Goal: Navigation & Orientation: Go to known website

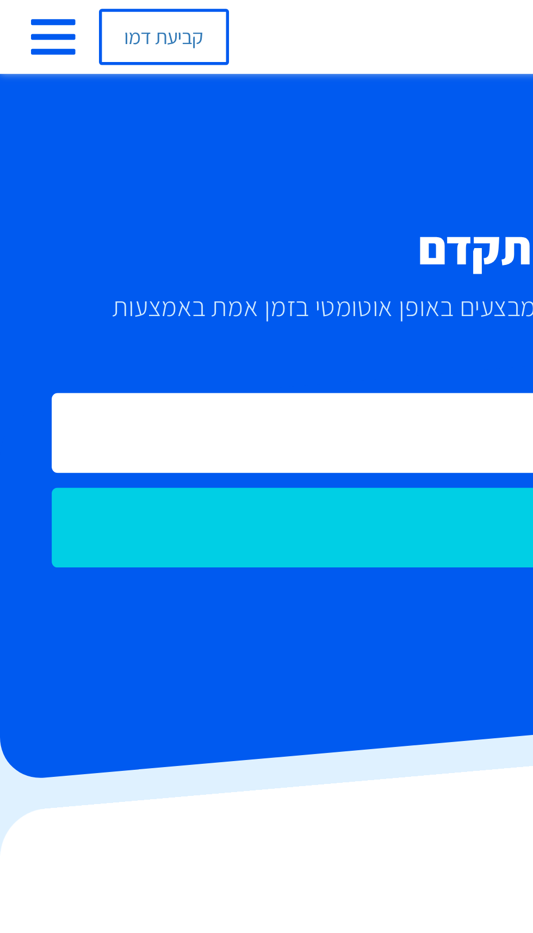
click at [17, 18] on span "button" at bounding box center [19, 19] width 16 height 2
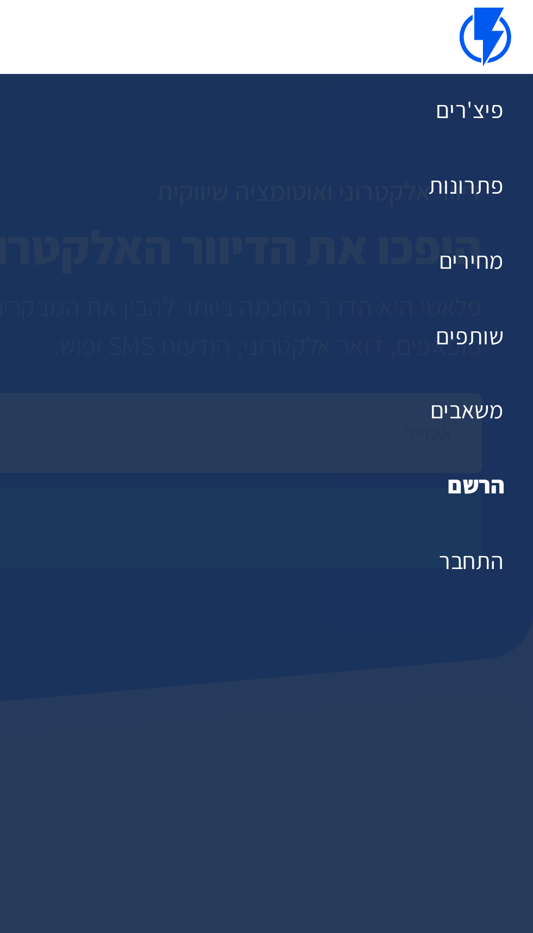
click at [500, 151] on link "משאבים" at bounding box center [266, 152] width 533 height 28
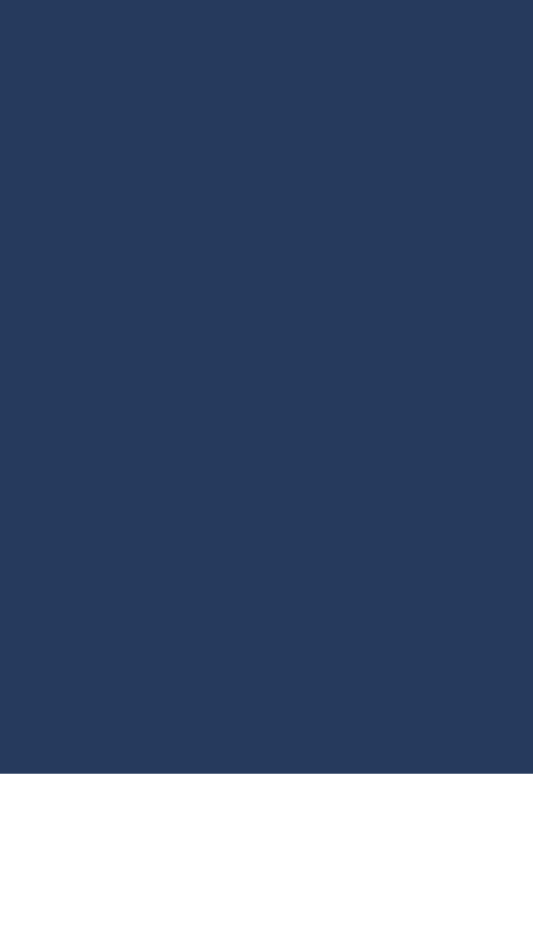
click at [387, 804] on link at bounding box center [386, 798] width 9 height 13
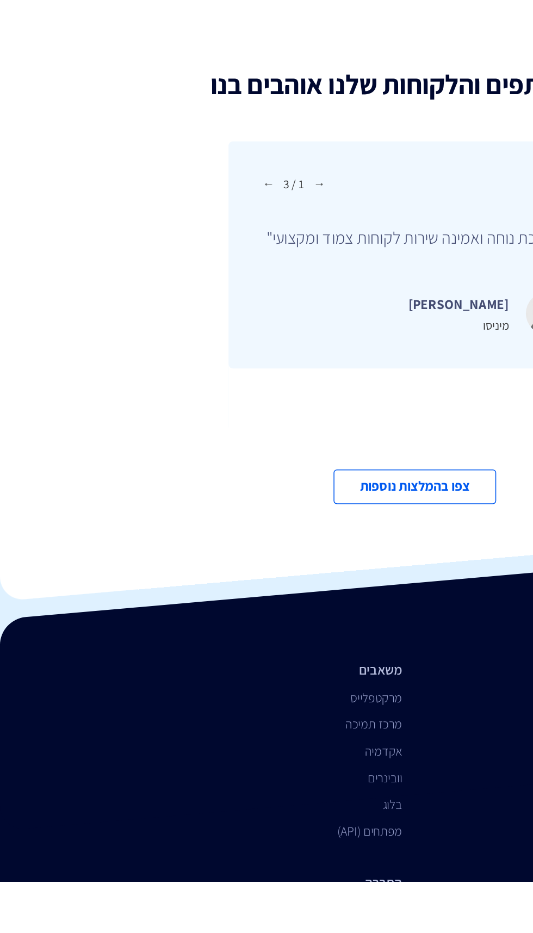
scroll to position [4797, 0]
